Goal: Download file/media

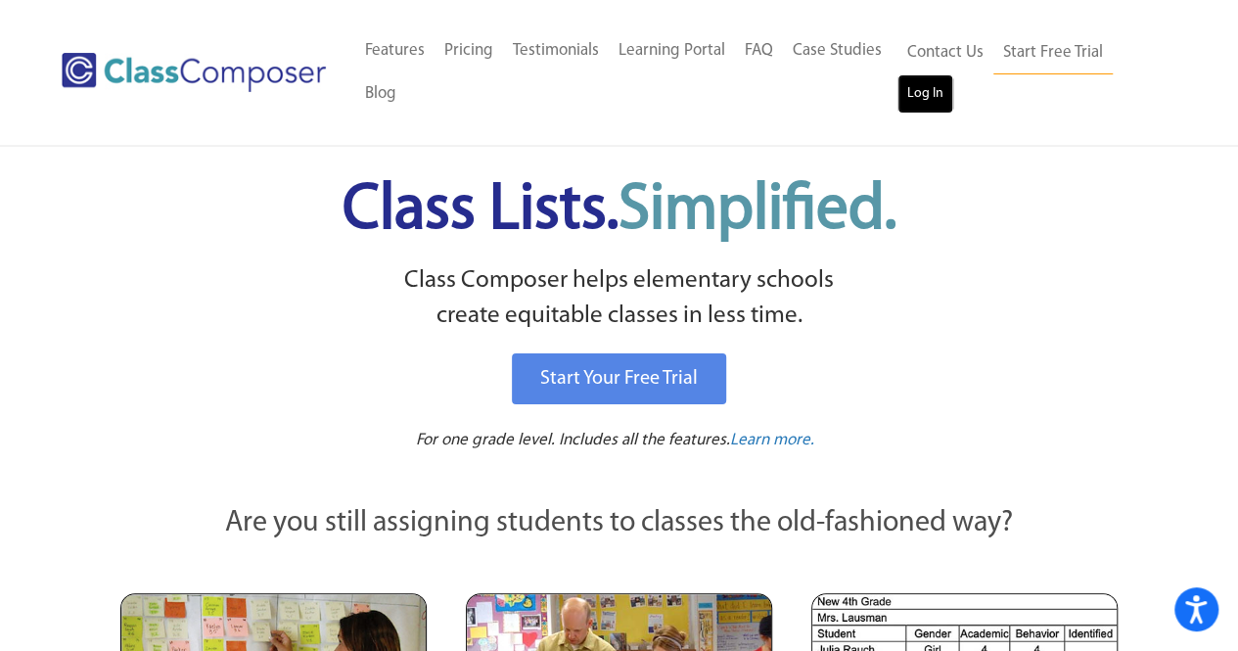
click at [932, 83] on link "Log In" at bounding box center [926, 93] width 56 height 39
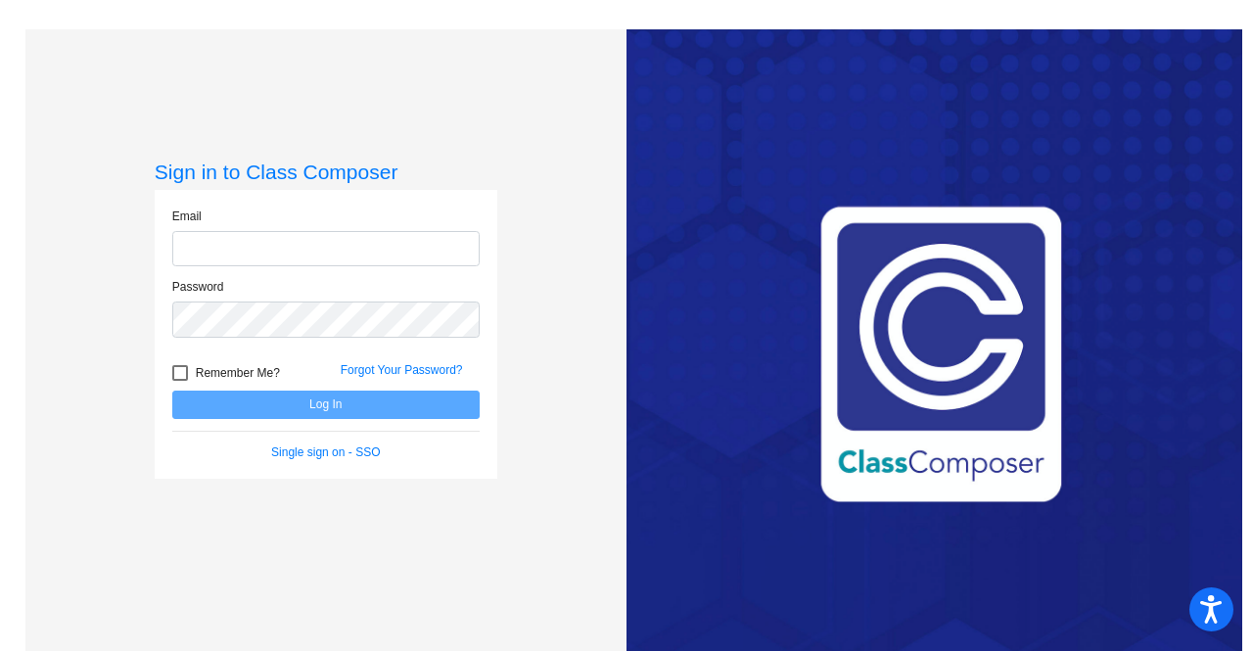
type input "[PERSON_NAME][EMAIL_ADDRESS][PERSON_NAME][DOMAIN_NAME]"
click at [325, 404] on button "Log In" at bounding box center [325, 405] width 307 height 28
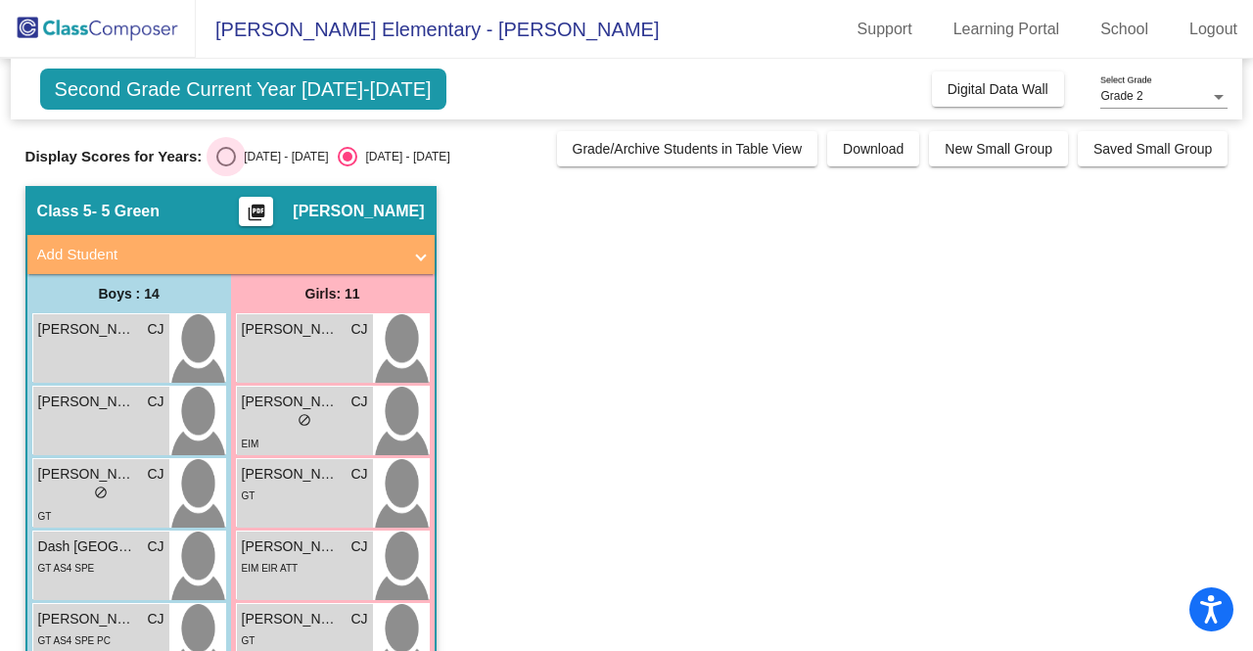
click at [226, 156] on div "Select an option" at bounding box center [226, 157] width 20 height 20
click at [226, 166] on input "[DATE] - [DATE]" at bounding box center [225, 166] width 1 height 1
radio input "true"
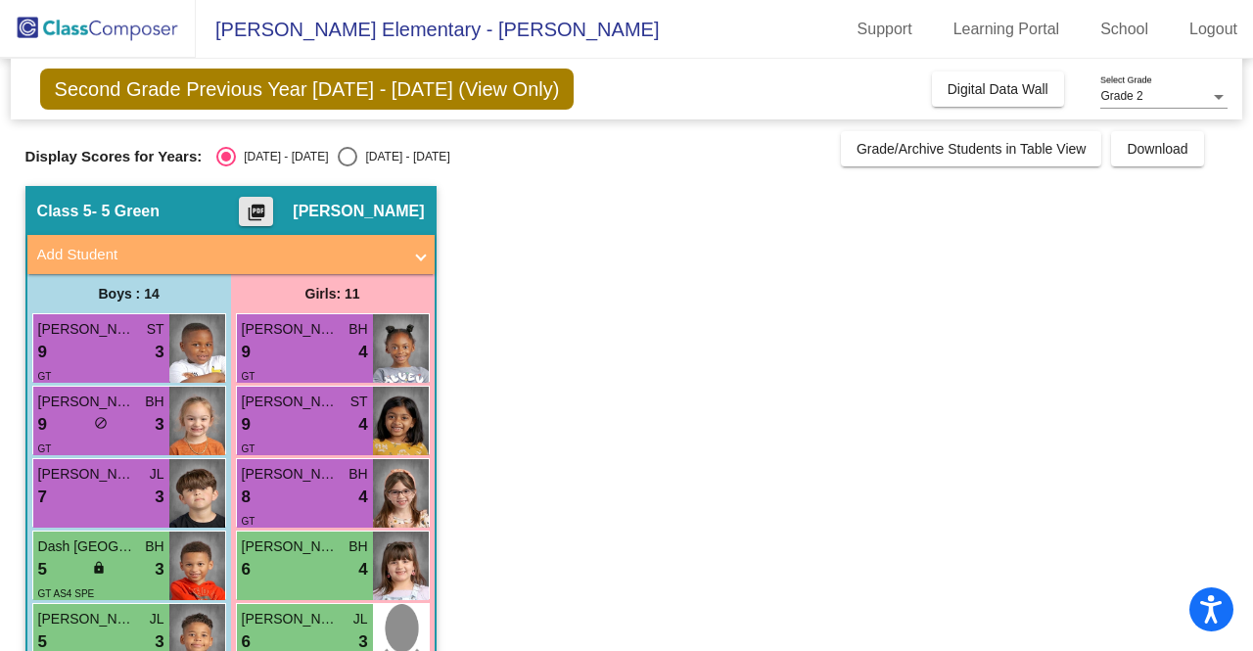
click at [270, 199] on button "picture_as_pdf" at bounding box center [256, 211] width 34 height 29
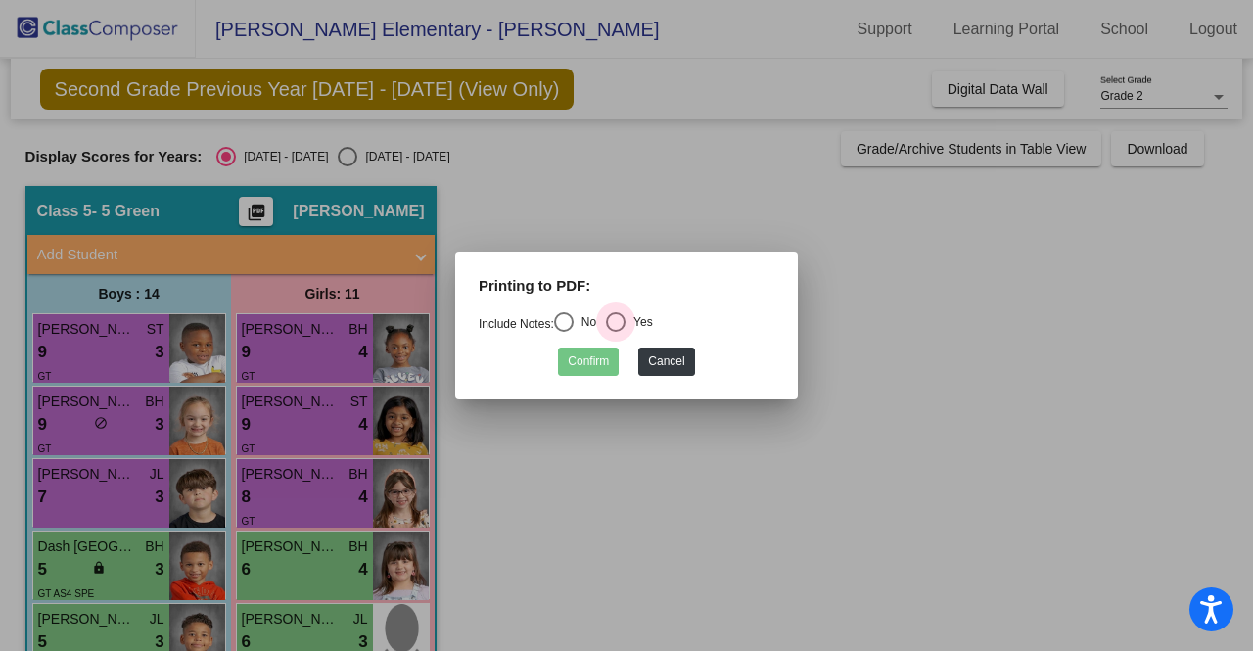
click at [617, 324] on div "Select an option" at bounding box center [616, 322] width 20 height 20
click at [616, 332] on input "Yes" at bounding box center [615, 332] width 1 height 1
radio input "true"
click at [585, 353] on button "Confirm" at bounding box center [588, 361] width 61 height 28
